Goal: Task Accomplishment & Management: Manage account settings

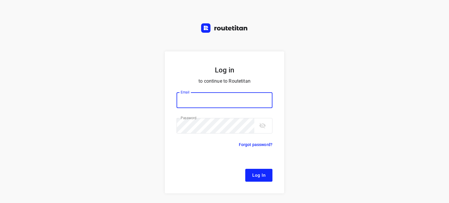
type input "[EMAIL_ADDRESS][DOMAIN_NAME]"
click at [261, 176] on span "Log In" at bounding box center [258, 175] width 13 height 8
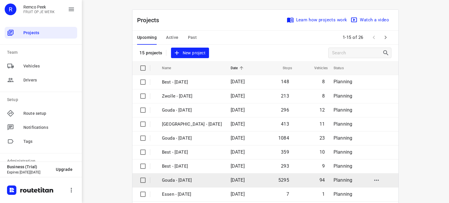
click at [186, 181] on p "Gouda - [DATE]" at bounding box center [192, 180] width 60 height 7
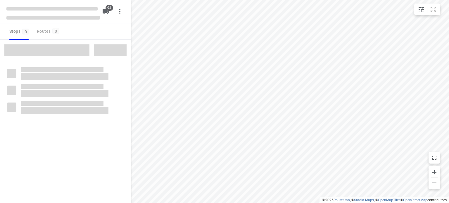
checkbox input "true"
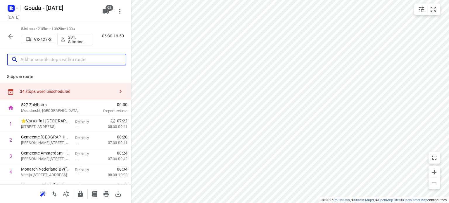
click at [70, 61] on input "text" at bounding box center [72, 59] width 105 height 9
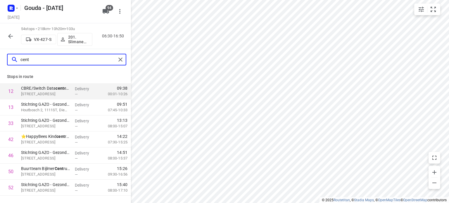
type input "cent"
click at [11, 37] on icon "button" at bounding box center [10, 36] width 7 height 7
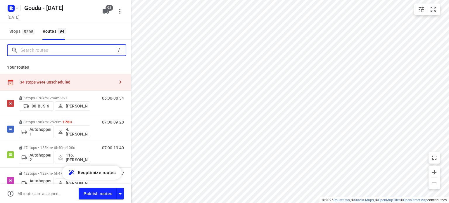
click at [39, 49] on input "Search routes" at bounding box center [67, 50] width 95 height 9
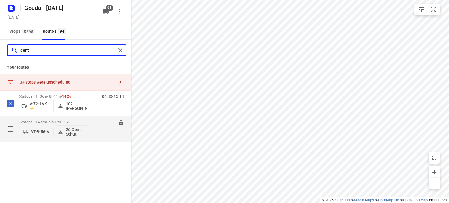
type input "cent"
click at [47, 121] on p "72 stops • 147km • 9h39m • 117u" at bounding box center [54, 122] width 71 height 4
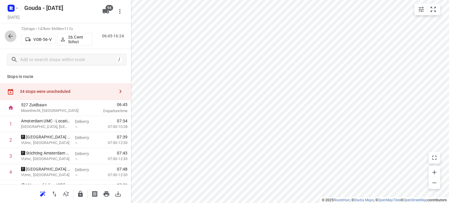
click at [12, 35] on icon "button" at bounding box center [10, 36] width 7 height 7
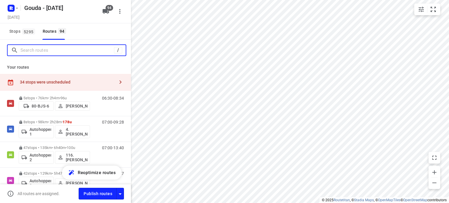
click at [42, 52] on input "Search routes" at bounding box center [66, 50] width 93 height 9
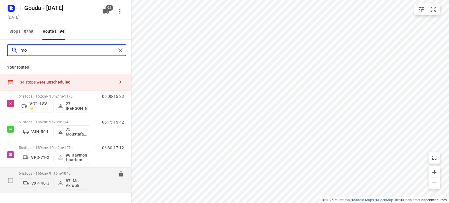
type input "mo"
click at [46, 174] on p "54 stops • 156km • 9h16m • 104u" at bounding box center [54, 173] width 71 height 4
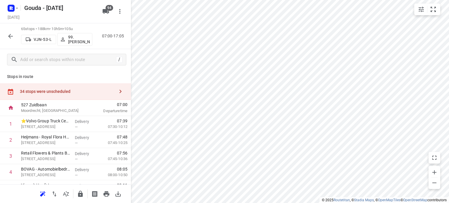
click at [8, 36] on icon "button" at bounding box center [10, 36] width 7 height 7
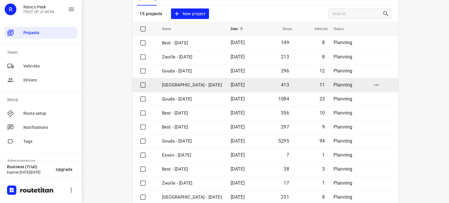
scroll to position [29, 0]
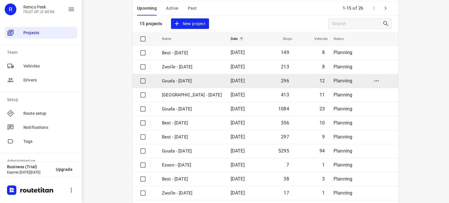
click at [180, 78] on p "Gouda - [DATE]" at bounding box center [192, 81] width 60 height 7
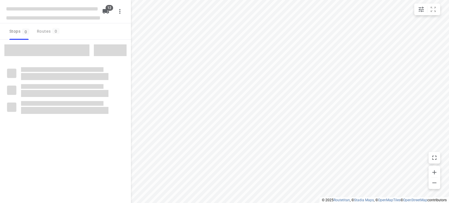
checkbox input "true"
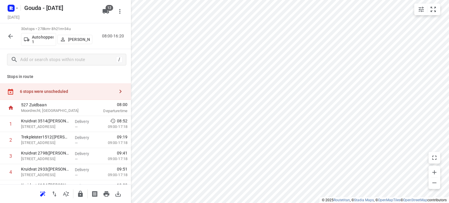
click at [15, 34] on button "button" at bounding box center [11, 36] width 12 height 12
